Goal: Information Seeking & Learning: Learn about a topic

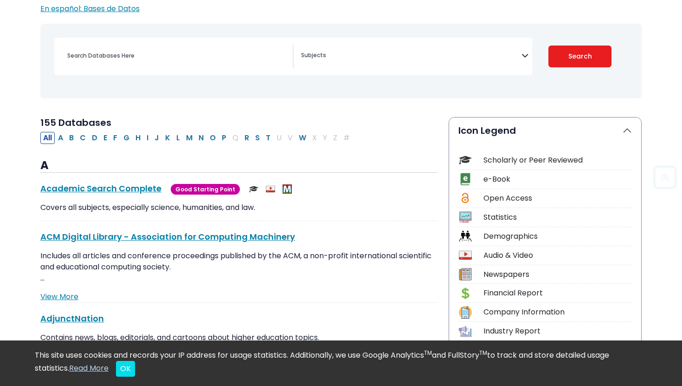
scroll to position [112, 0]
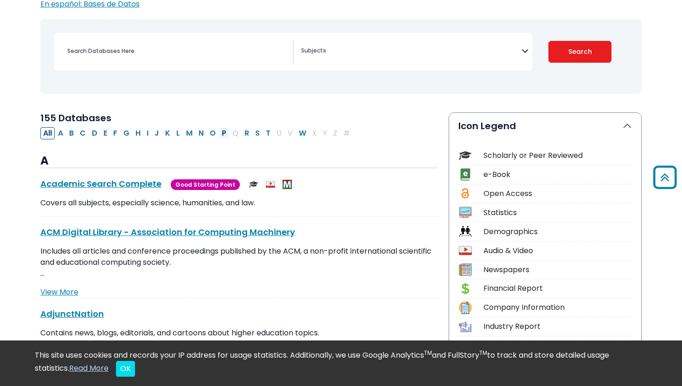
click at [222, 133] on button "P" at bounding box center [224, 133] width 10 height 12
select select "Database Subject Filter"
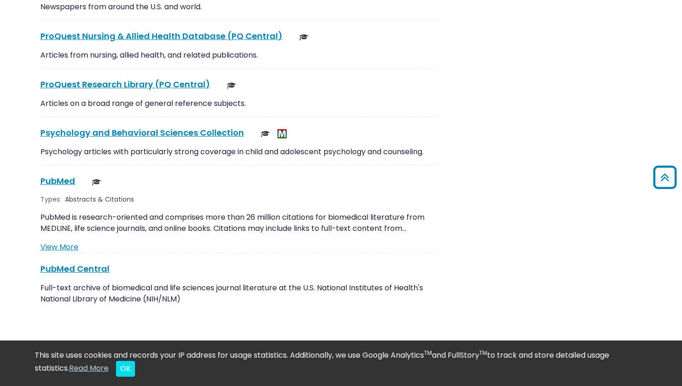
scroll to position [1584, 0]
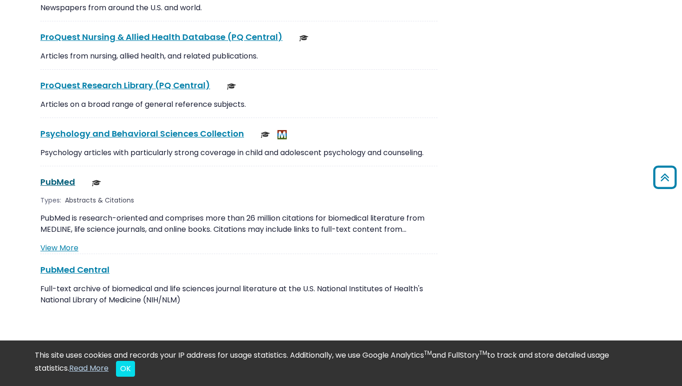
click at [62, 176] on link "PubMed This link opens in a new window" at bounding box center [57, 182] width 35 height 12
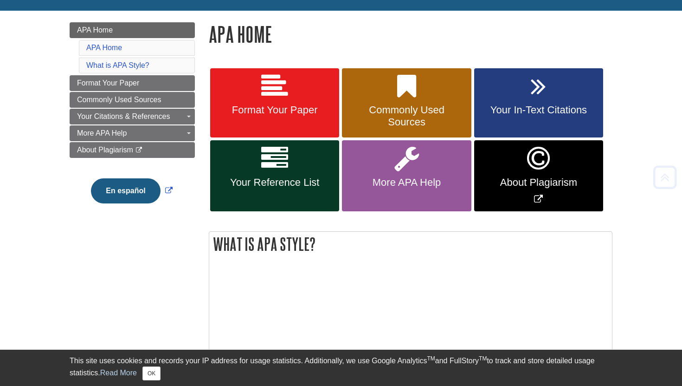
scroll to position [119, 0]
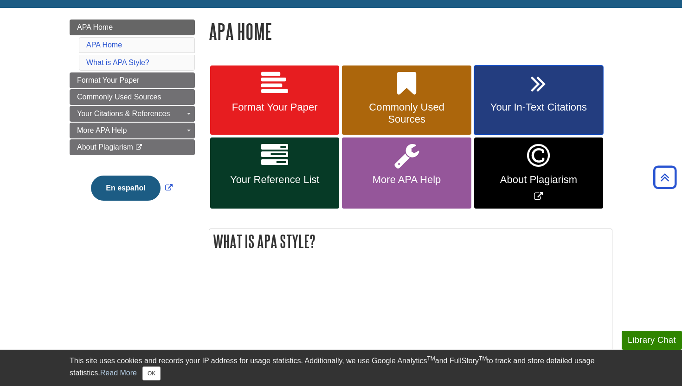
click at [570, 110] on span "Your In-Text Citations" at bounding box center [538, 107] width 115 height 12
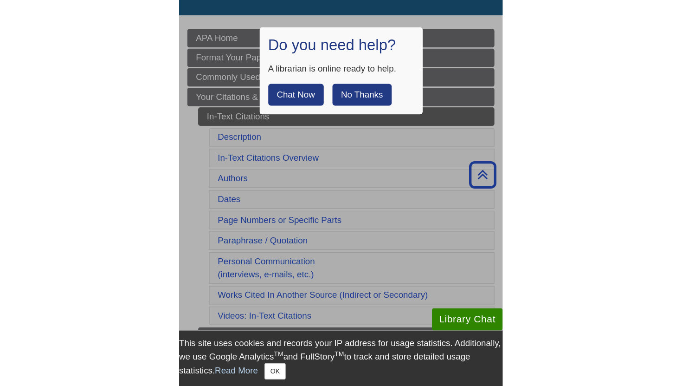
scroll to position [114, 0]
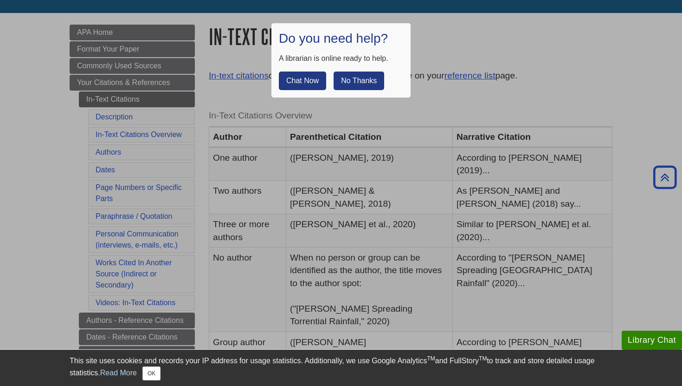
click at [363, 81] on button "No Thanks" at bounding box center [359, 80] width 51 height 19
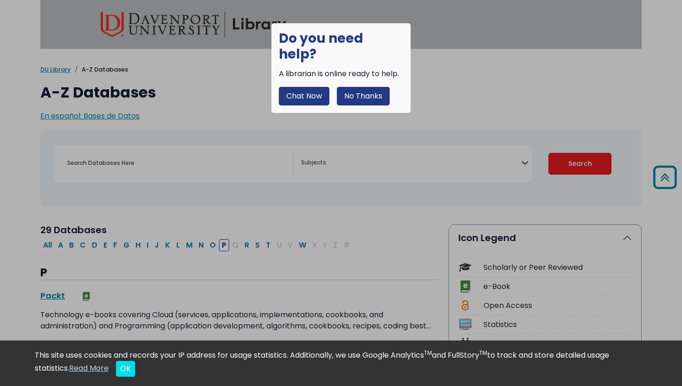
select select "Database Subject Filter"
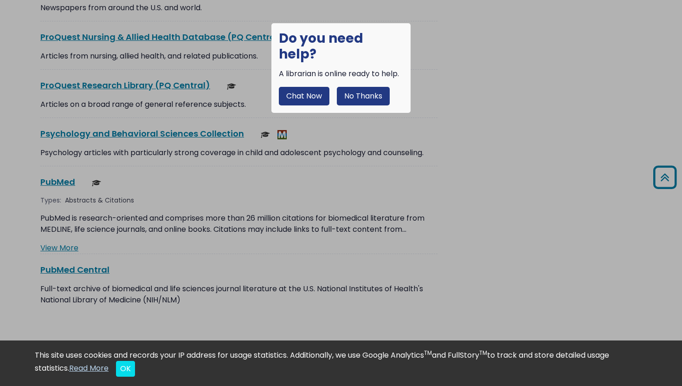
click at [356, 87] on button "No Thanks" at bounding box center [363, 96] width 53 height 19
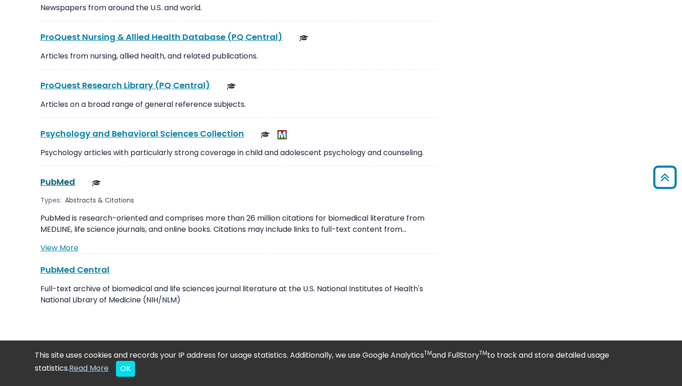
click at [55, 176] on link "PubMed This link opens in a new window" at bounding box center [57, 182] width 35 height 12
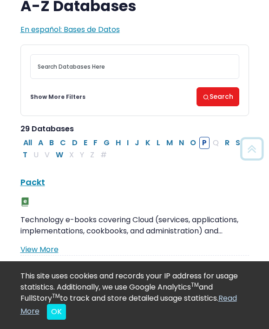
scroll to position [0, 0]
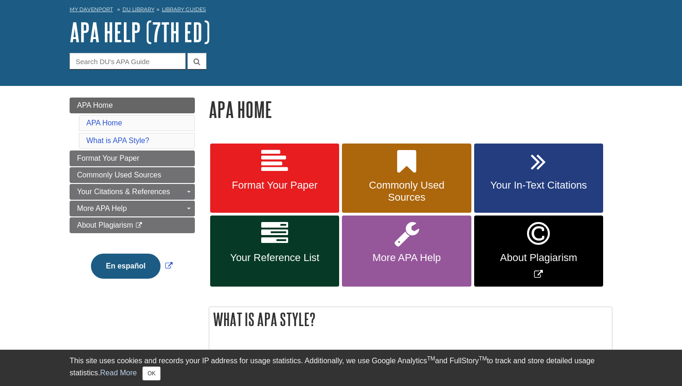
scroll to position [48, 0]
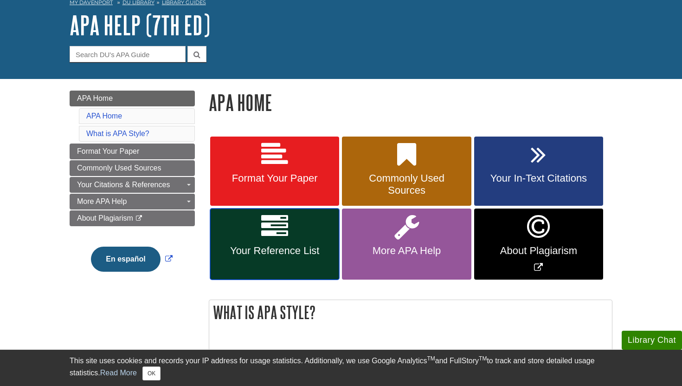
click at [312, 242] on link "Your Reference List" at bounding box center [274, 243] width 129 height 71
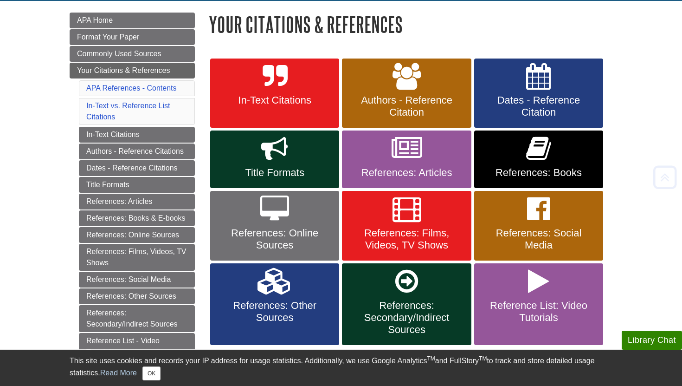
scroll to position [133, 0]
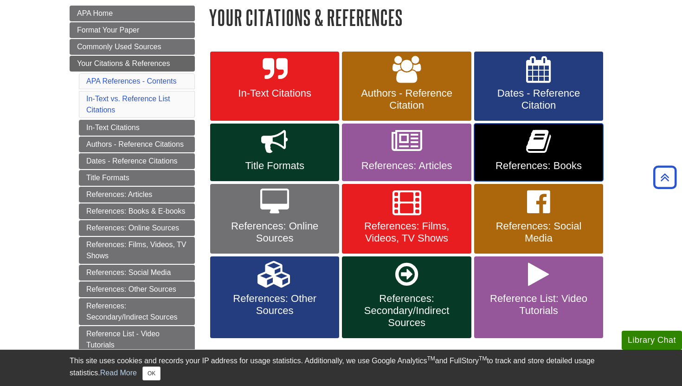
click at [555, 153] on link "References: Books" at bounding box center [538, 152] width 129 height 58
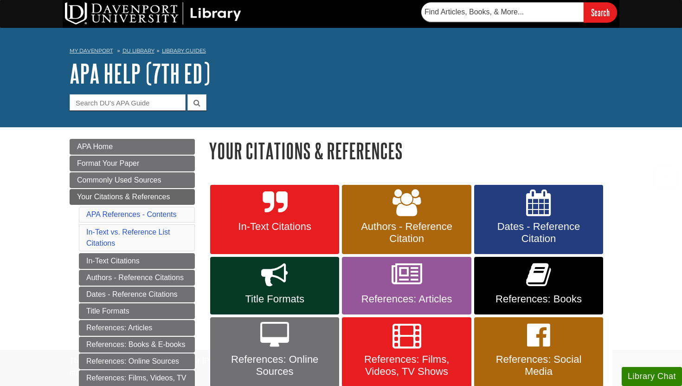
scroll to position [133, 0]
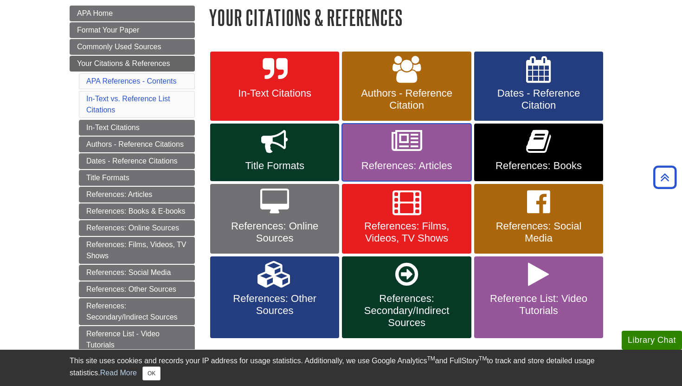
click at [420, 154] on icon at bounding box center [407, 141] width 31 height 27
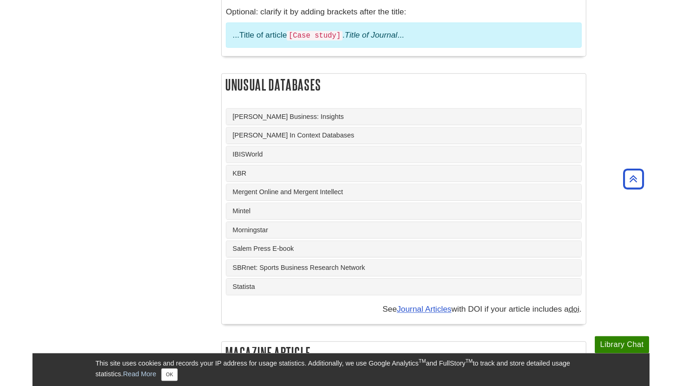
scroll to position [810, 0]
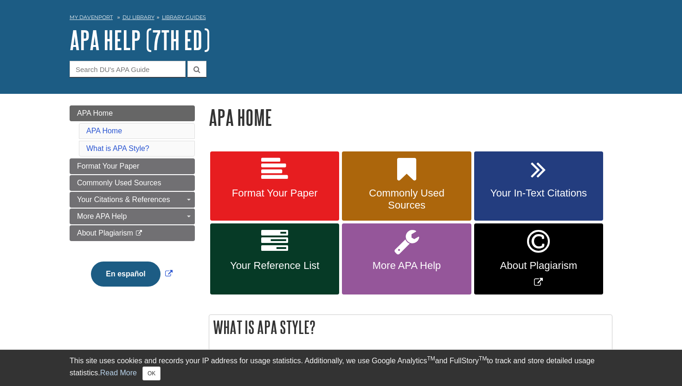
scroll to position [45, 0]
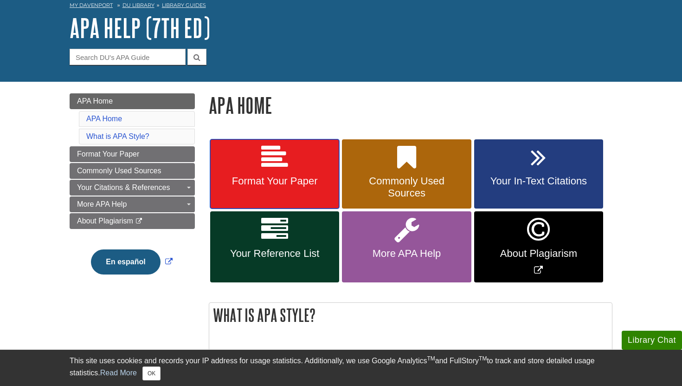
click at [301, 164] on link "Format Your Paper" at bounding box center [274, 174] width 129 height 70
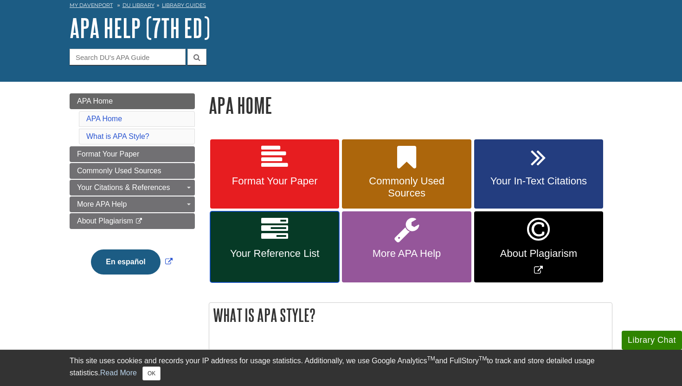
click at [276, 251] on span "Your Reference List" at bounding box center [274, 253] width 115 height 12
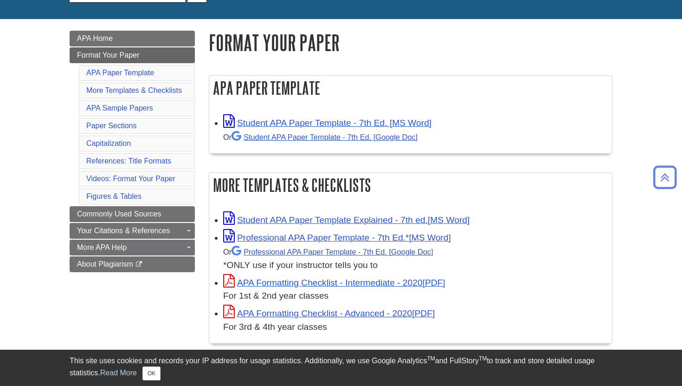
scroll to position [107, 0]
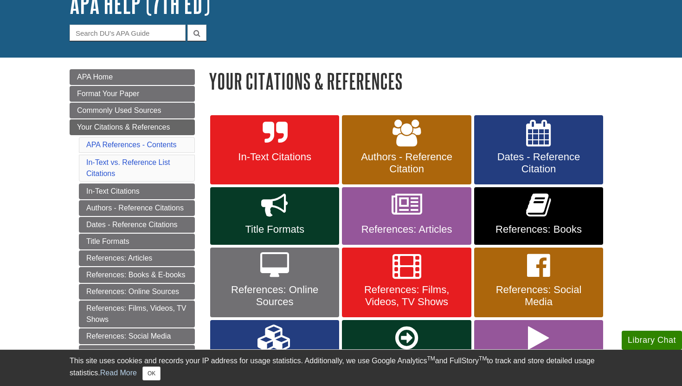
scroll to position [110, 0]
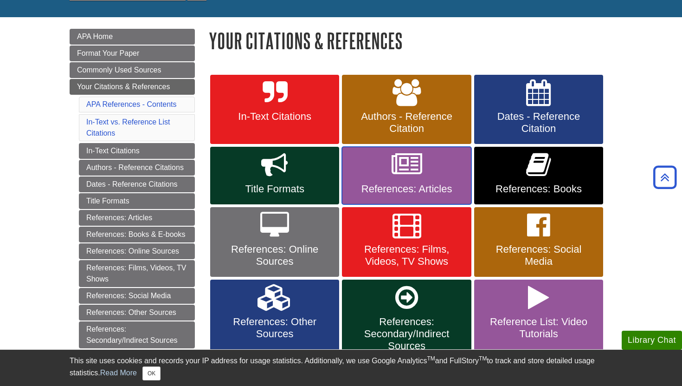
click at [424, 184] on span "References: Articles" at bounding box center [406, 189] width 115 height 12
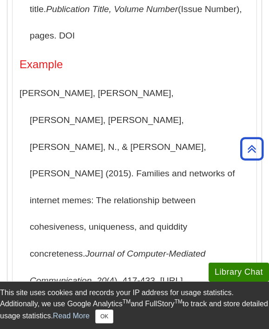
scroll to position [797, 0]
